Goal: Task Accomplishment & Management: Manage account settings

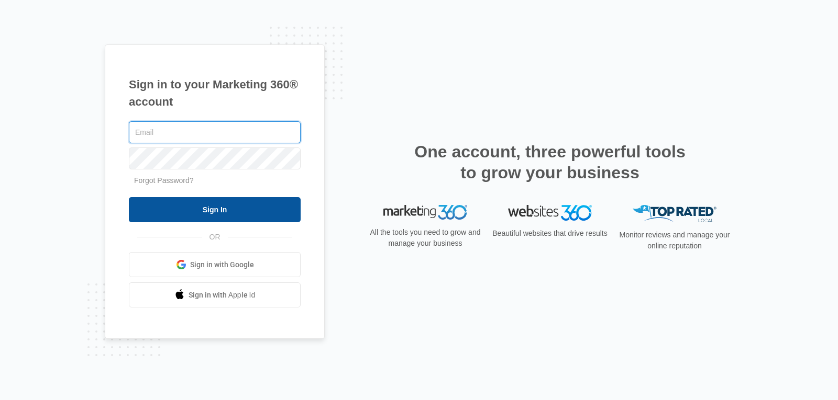
type input "[PERSON_NAME][EMAIL_ADDRESS][DOMAIN_NAME]"
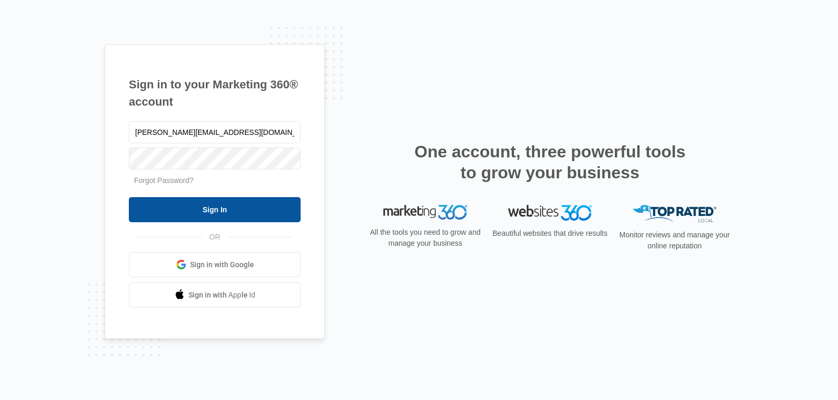
click at [258, 211] on input "Sign In" at bounding box center [215, 209] width 172 height 25
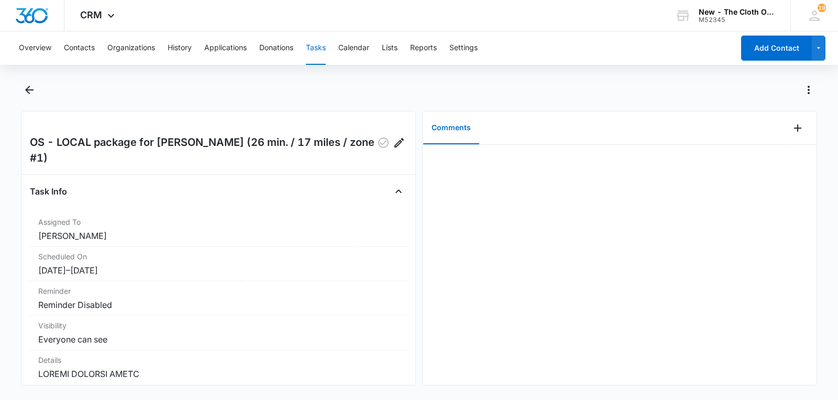
click at [313, 48] on button "Tasks" at bounding box center [316, 48] width 20 height 34
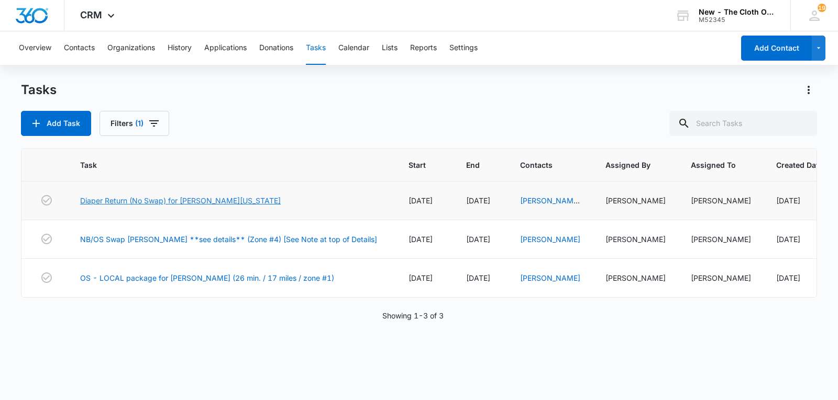
drag, startPoint x: 247, startPoint y: 203, endPoint x: 308, endPoint y: 192, distance: 62.1
click at [247, 203] on link "Diaper Return (No Swap) for MELISSA WASHINGTON" at bounding box center [180, 200] width 200 height 11
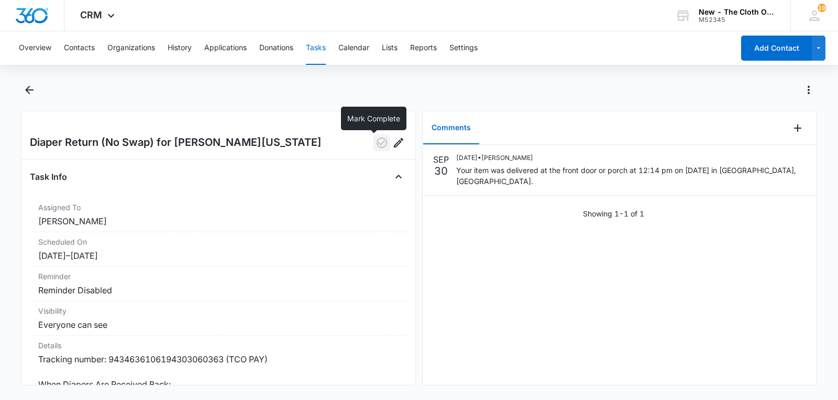
click at [376, 144] on icon "button" at bounding box center [381, 143] width 10 height 10
click at [324, 47] on button "Tasks" at bounding box center [316, 48] width 20 height 34
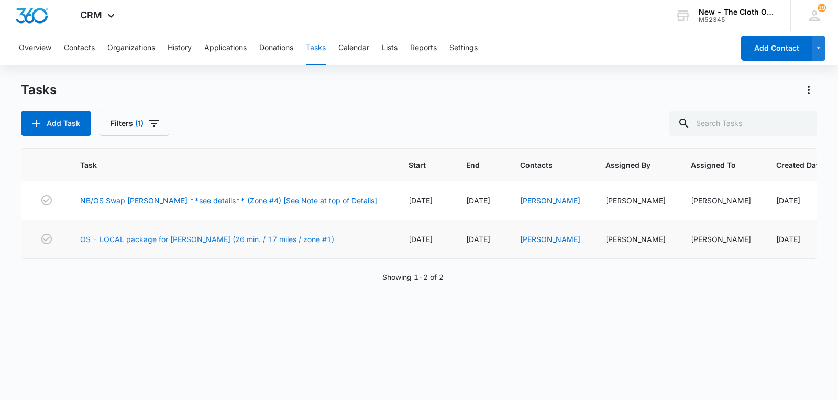
click at [230, 242] on link "OS - LOCAL package for A. FRAZIER (26 min. / 17 miles / zone #1)" at bounding box center [207, 239] width 254 height 11
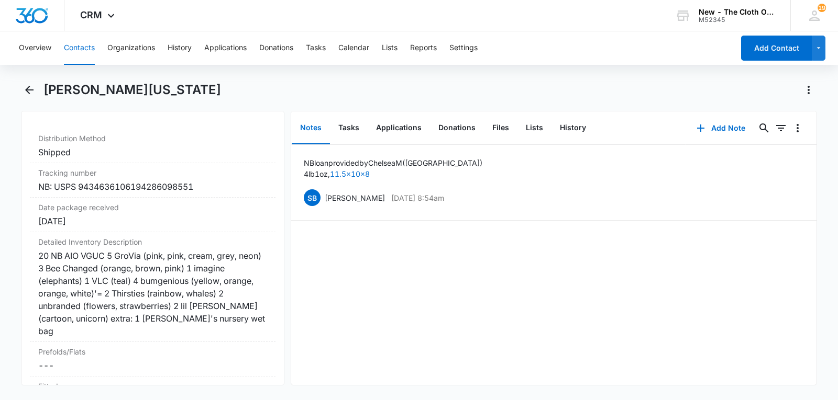
scroll to position [2443, 0]
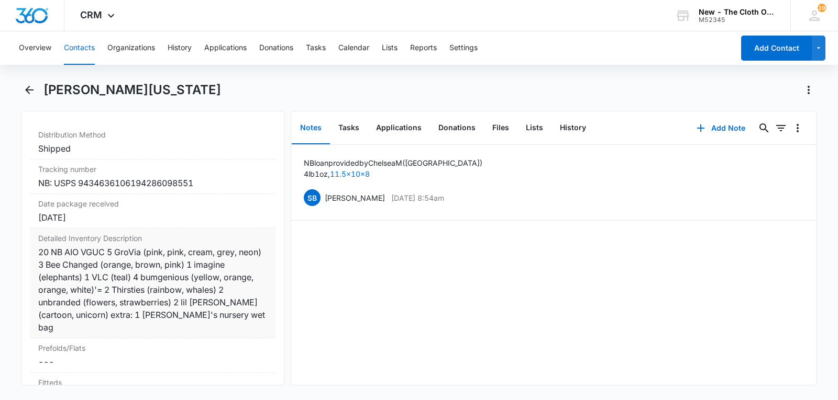
click at [174, 274] on div "20 NB AIO VGUC 5 GroVia (pink, pink, cream, grey, neon) 3 Bee Changed (orange, …" at bounding box center [152, 290] width 229 height 88
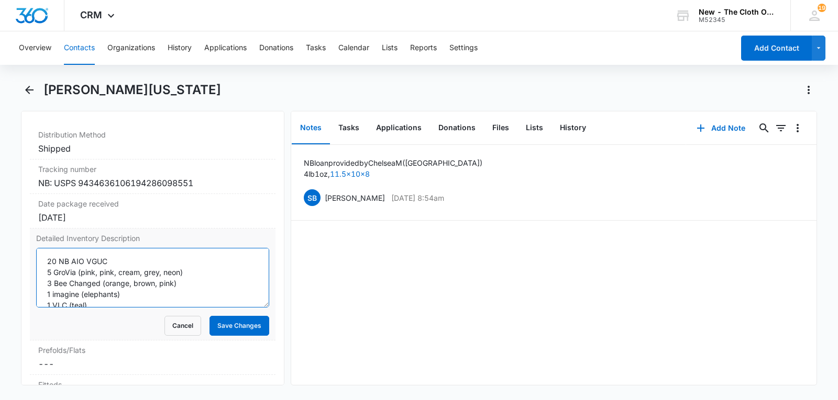
click at [175, 274] on textarea "20 NB AIO VGUC 5 GroVia (pink, pink, cream, grey, neon) 3 Bee Changed (orange, …" at bounding box center [152, 278] width 233 height 60
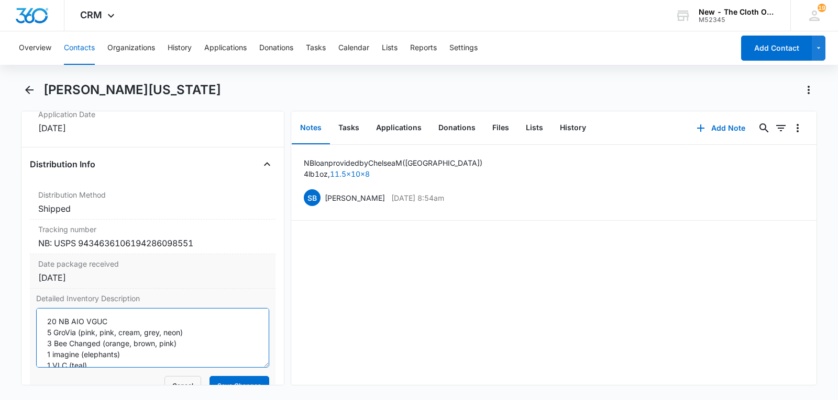
scroll to position [2373, 0]
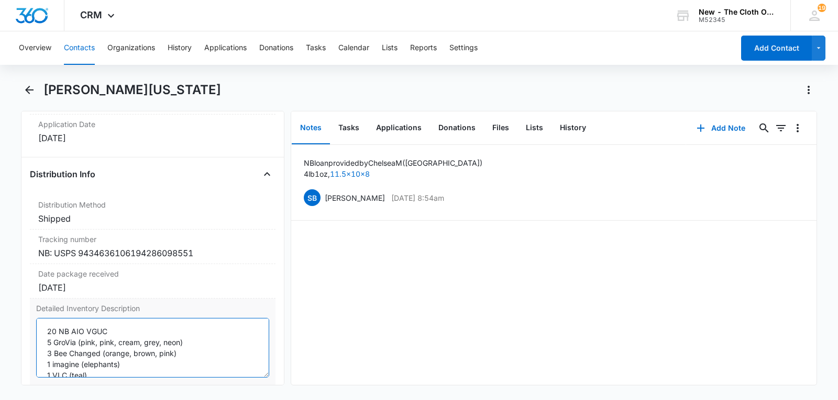
click at [47, 339] on textarea "20 NB AIO VGUC 5 GroVia (pink, pink, cream, grey, neon) 3 Bee Changed (orange, …" at bounding box center [152, 348] width 233 height 60
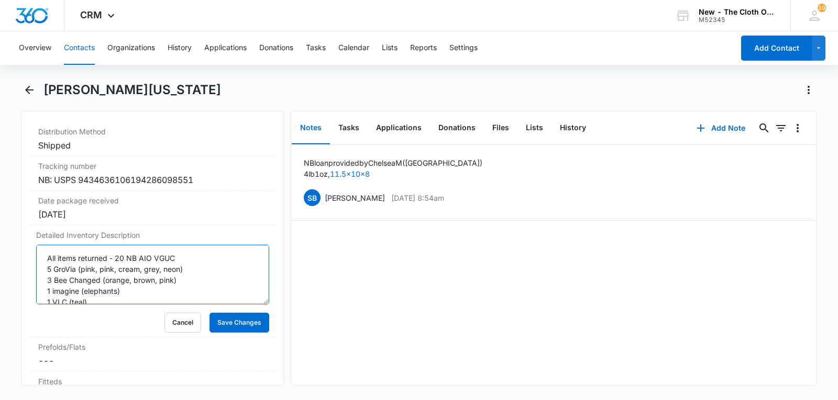
scroll to position [2460, 0]
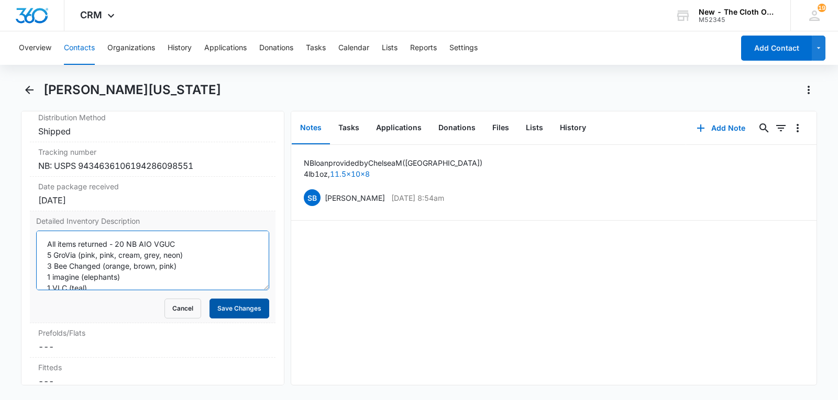
type textarea "All items returned - 20 NB AIO VGUC 5 GroVia (pink, pink, cream, grey, neon) 3 …"
click at [236, 318] on button "Save Changes" at bounding box center [239, 309] width 60 height 20
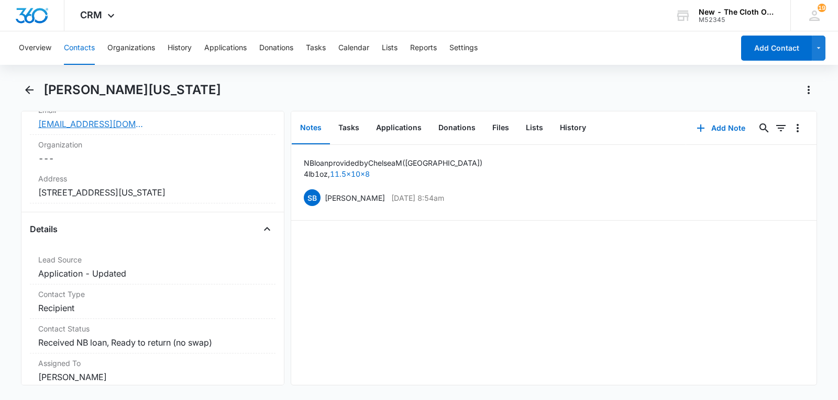
scroll to position [314, 0]
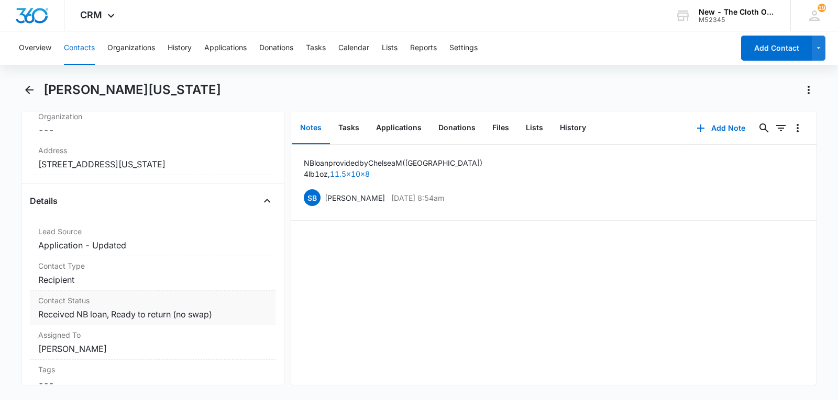
click at [181, 319] on dd "Cancel Save Changes Received NB loan, Ready to return (no swap)" at bounding box center [152, 314] width 229 height 13
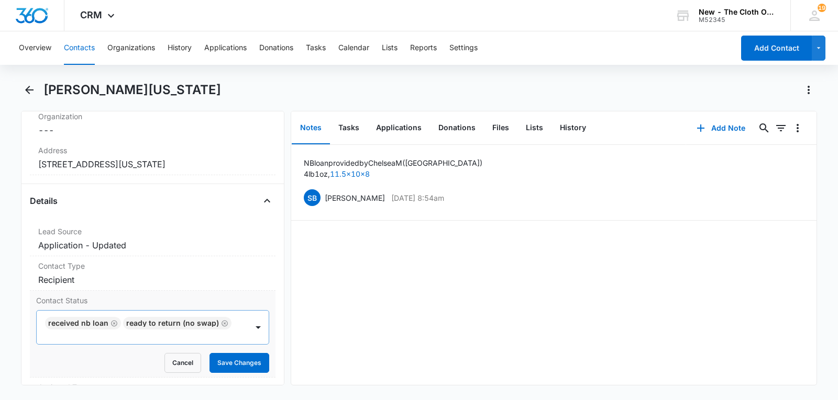
click at [221, 327] on icon "Remove Ready to return (no swap)" at bounding box center [224, 323] width 6 height 6
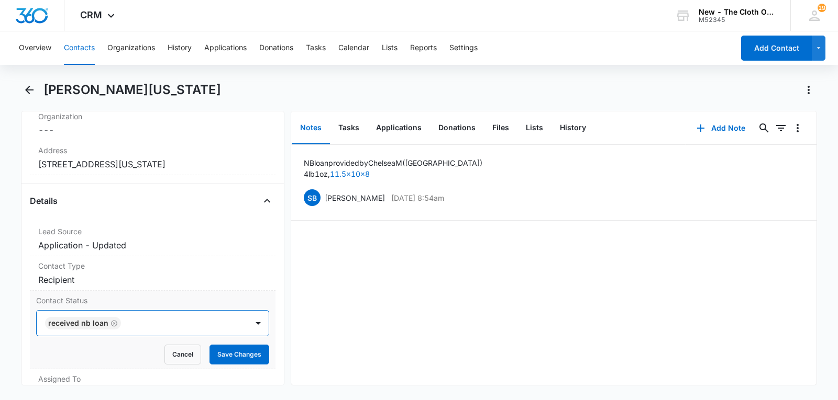
click at [112, 320] on icon "Remove Received NB loan" at bounding box center [113, 324] width 7 height 8
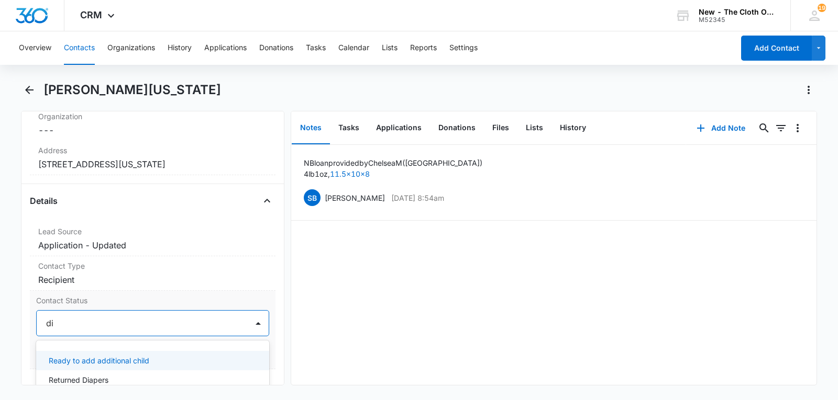
type input "dia"
click at [88, 358] on p "Returned Diapers" at bounding box center [79, 360] width 60 height 11
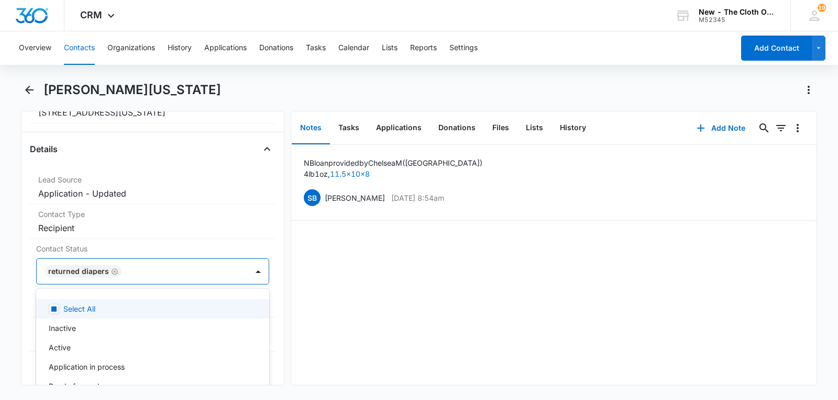
scroll to position [366, 0]
click at [251, 268] on div at bounding box center [258, 271] width 17 height 17
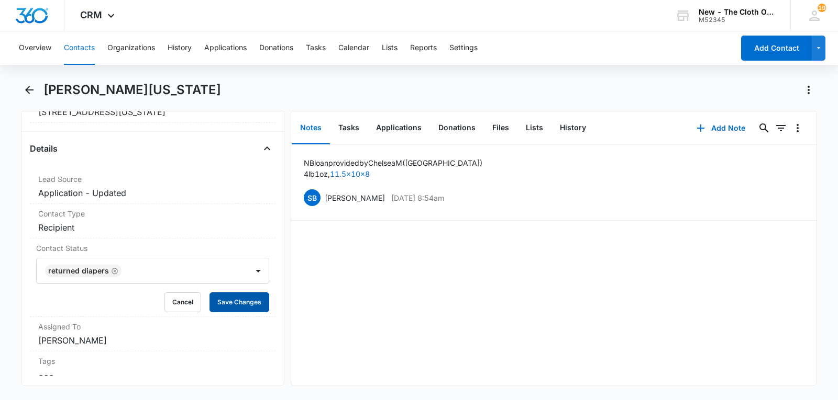
click at [231, 303] on button "Save Changes" at bounding box center [239, 303] width 60 height 20
